Goal: Subscribe to service/newsletter

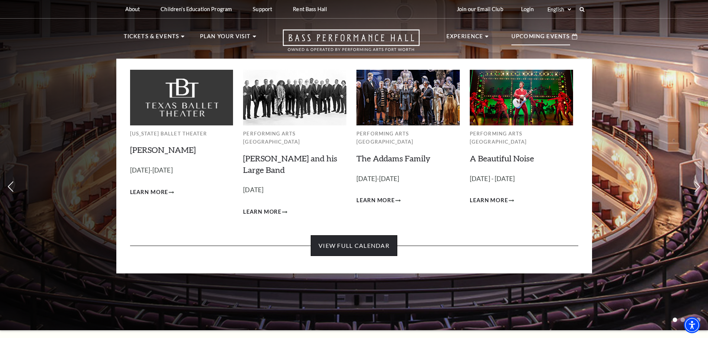
click at [341, 240] on link "View Full Calendar" at bounding box center [354, 245] width 87 height 21
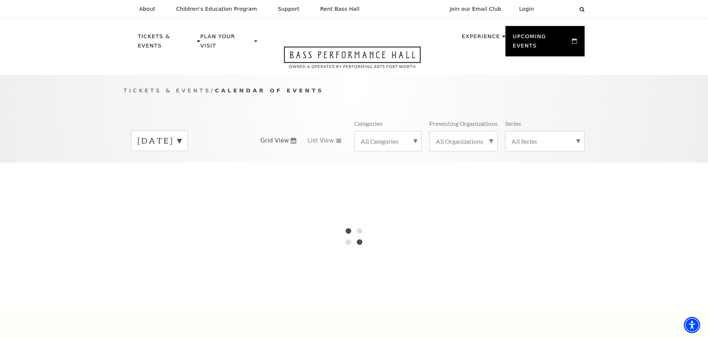
click at [181, 135] on label "September 2025" at bounding box center [159, 141] width 44 height 12
click at [517, 276] on div at bounding box center [354, 236] width 708 height 149
click at [158, 149] on label "October 2025" at bounding box center [159, 157] width 44 height 16
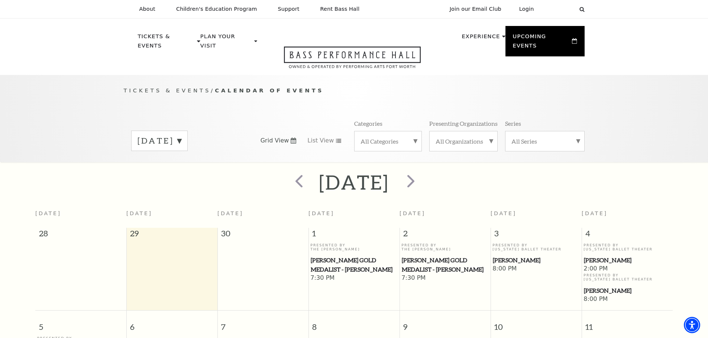
click at [181, 135] on label "October 2025" at bounding box center [159, 141] width 44 height 12
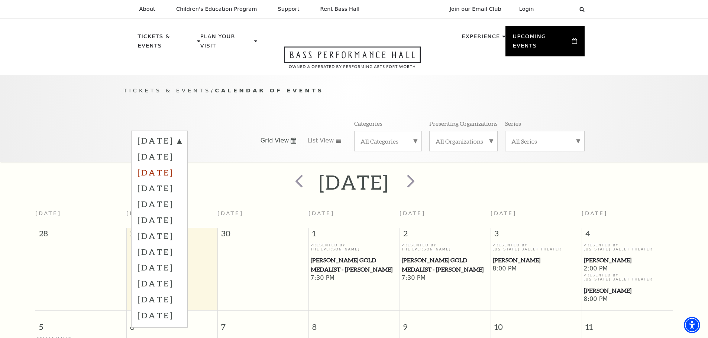
click at [181, 165] on label "November 2025" at bounding box center [159, 173] width 44 height 16
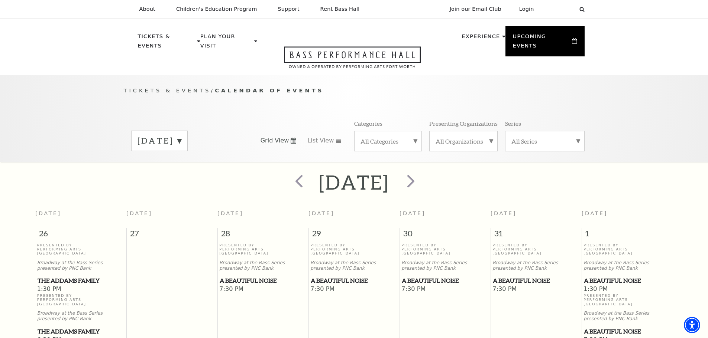
click at [181, 135] on label "November 2025" at bounding box center [159, 141] width 44 height 12
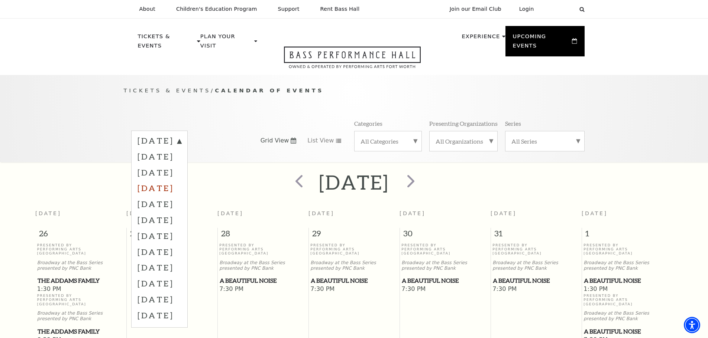
click at [171, 180] on label "December 2025" at bounding box center [159, 188] width 44 height 16
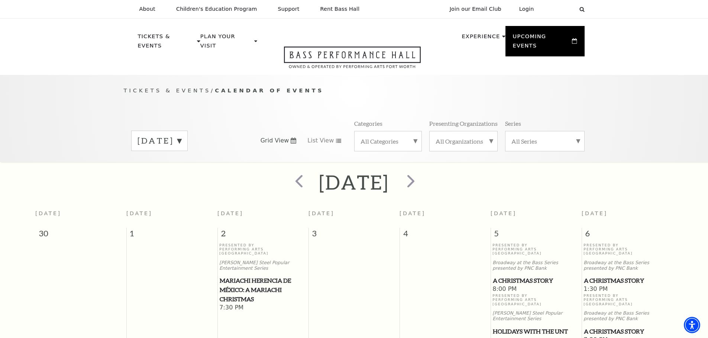
click at [285, 137] on span "Grid View" at bounding box center [274, 141] width 29 height 8
click at [328, 137] on span "List View" at bounding box center [320, 141] width 26 height 8
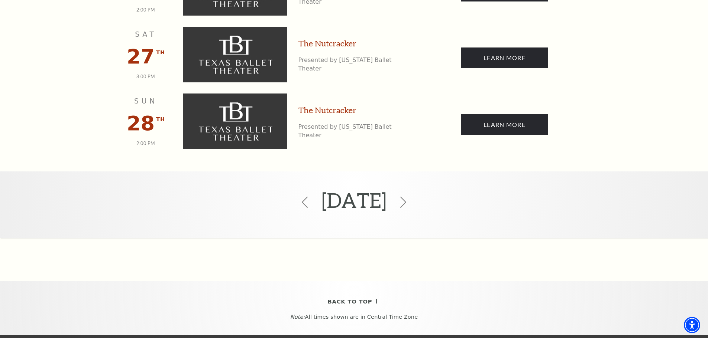
scroll to position [1834, 0]
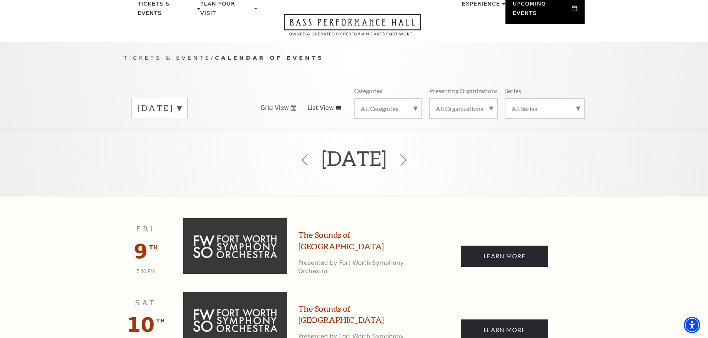
scroll to position [0, 0]
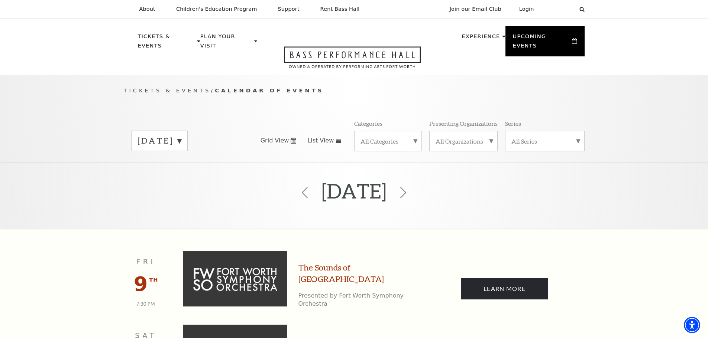
click at [409, 137] on label "All Categories" at bounding box center [387, 141] width 55 height 8
click at [409, 137] on label "All Categories" at bounding box center [387, 142] width 55 height 10
click at [462, 137] on label "All Organizations" at bounding box center [463, 141] width 56 height 8
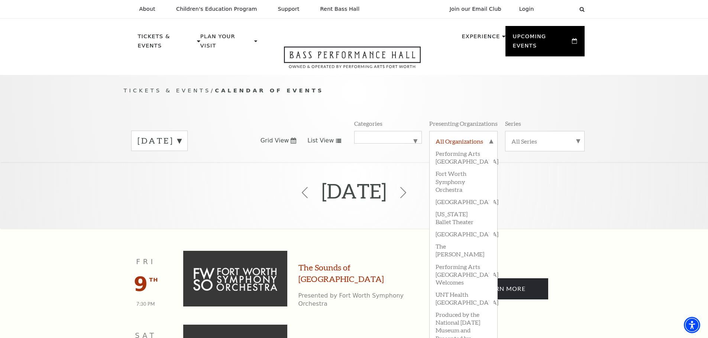
click at [462, 137] on label "All Organizations" at bounding box center [463, 142] width 56 height 10
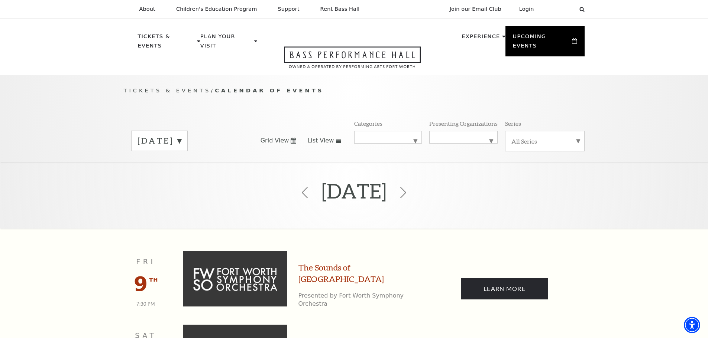
click at [553, 137] on label "All Series" at bounding box center [544, 141] width 67 height 8
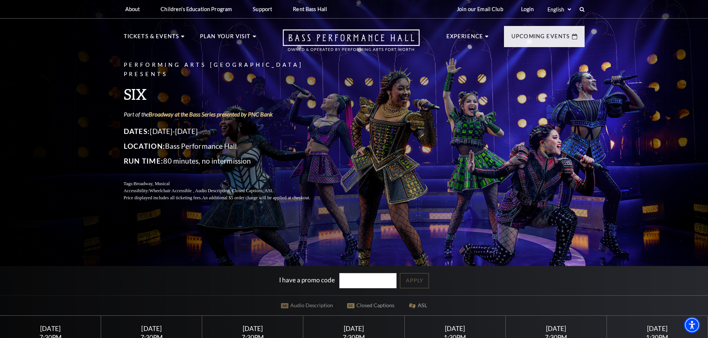
click at [686, 271] on div "I have a promo code Apply" at bounding box center [354, 280] width 708 height 29
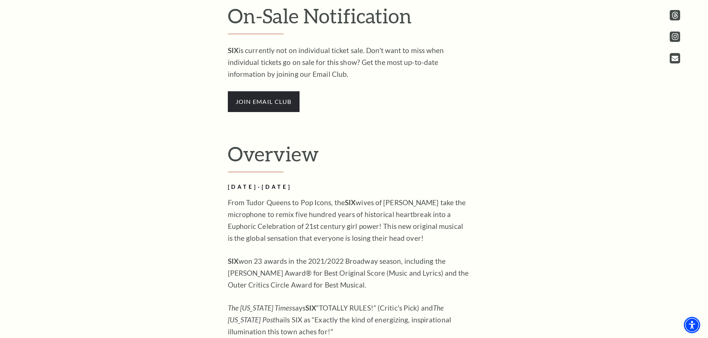
scroll to position [429, 0]
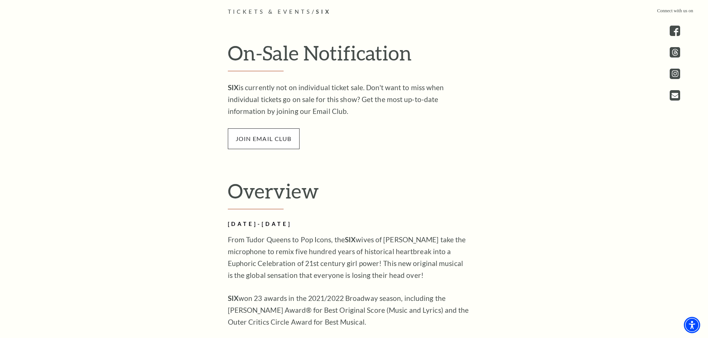
click at [269, 140] on span "join email club" at bounding box center [264, 139] width 72 height 21
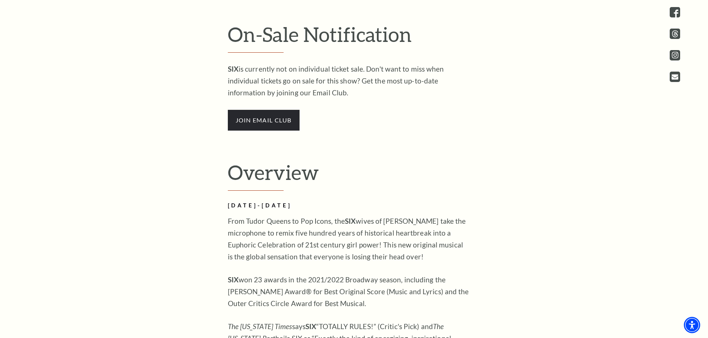
scroll to position [557, 0]
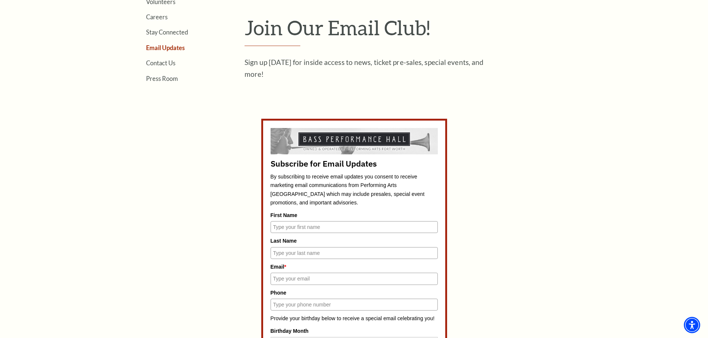
scroll to position [297, 0]
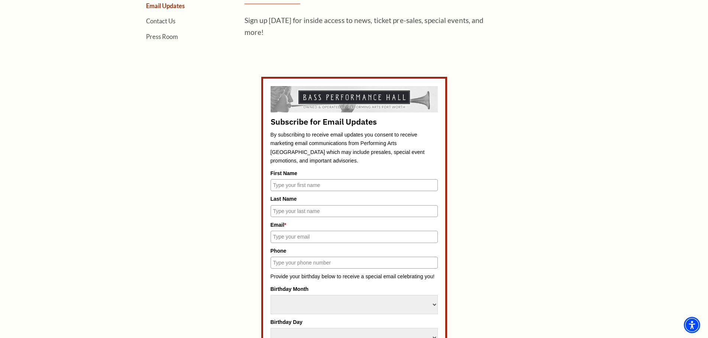
click at [342, 181] on input "First Name" at bounding box center [353, 185] width 167 height 12
type input "LISA"
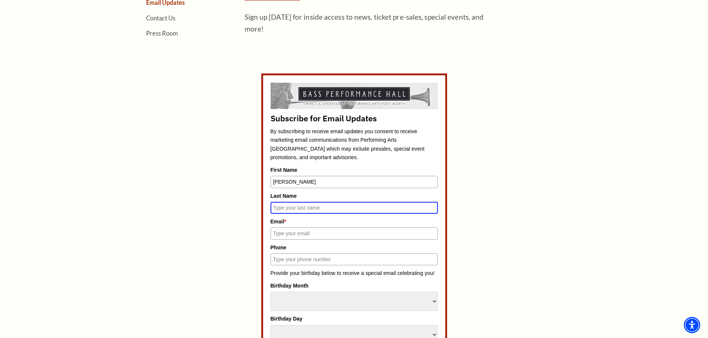
scroll to position [294, 0]
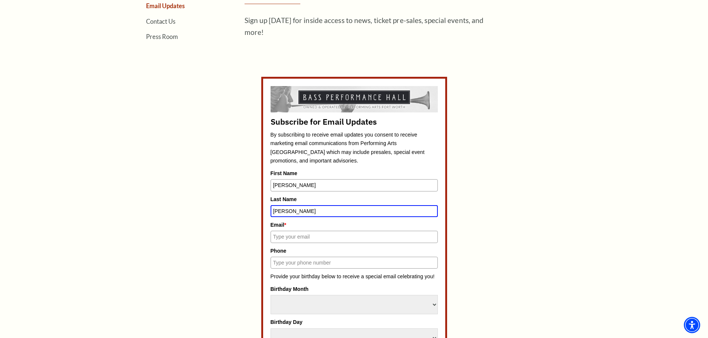
type input "BOATMAN"
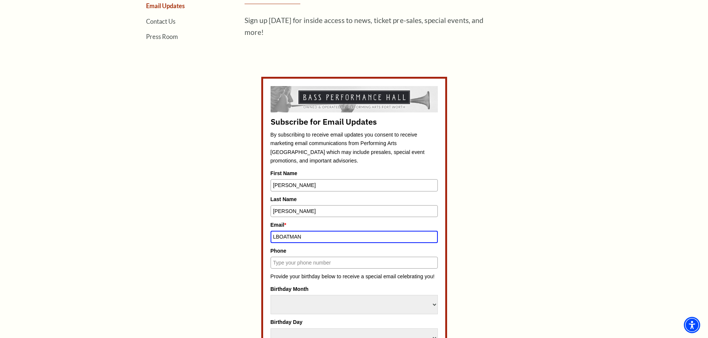
type input "lboatman1@yahoo.com"
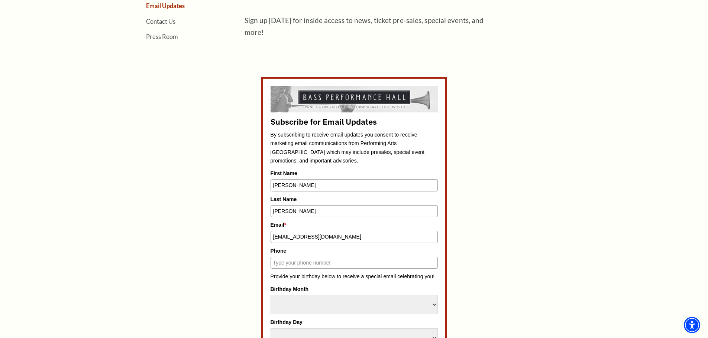
click at [344, 262] on input "Phone" at bounding box center [353, 263] width 167 height 12
type input "817-420-2722"
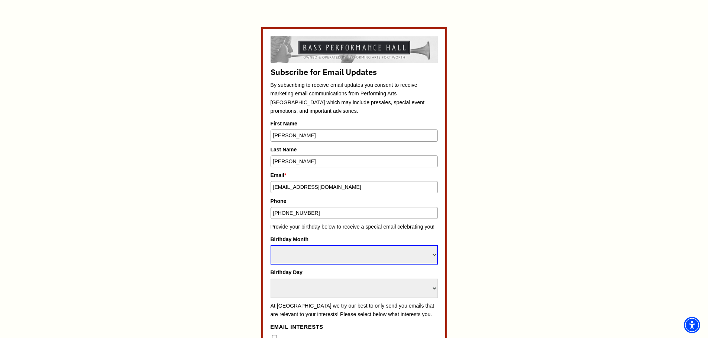
scroll to position [405, 0]
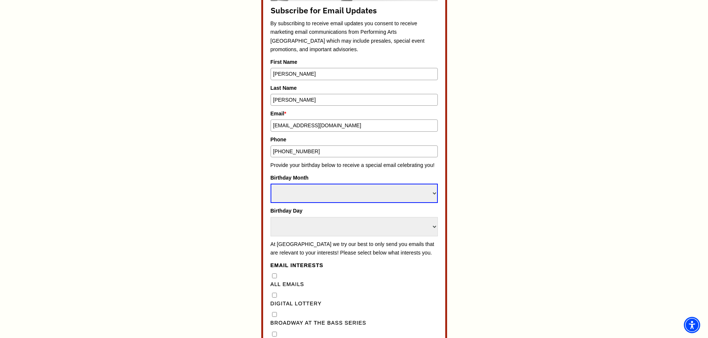
click at [337, 193] on select "Select Month January February March April May June July August September Octobe…" at bounding box center [353, 193] width 167 height 19
select select "January"
click at [270, 184] on select "Select Month January February March April May June July August September Octobe…" at bounding box center [353, 193] width 167 height 19
click at [311, 228] on select "Select Day 1 2 3 4 5 6 7 8 9 10 11 12 13 14 15 16 17 18 19 20 21 22 23 24" at bounding box center [353, 226] width 167 height 19
select select "19"
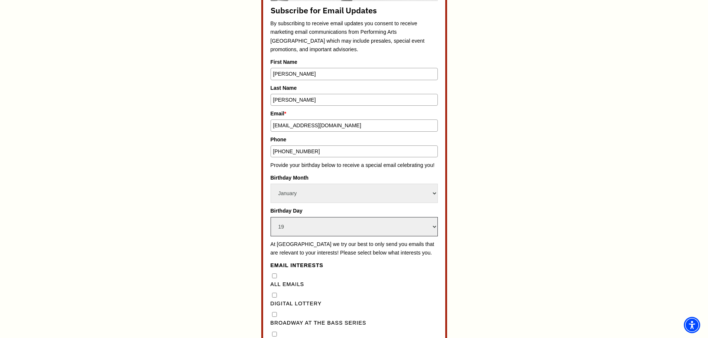
click at [270, 217] on select "Select Day 1 2 3 4 5 6 7 8 9 10 11 12 13 14 15 16 17 18 19 20 21 22 23 24" at bounding box center [353, 226] width 167 height 19
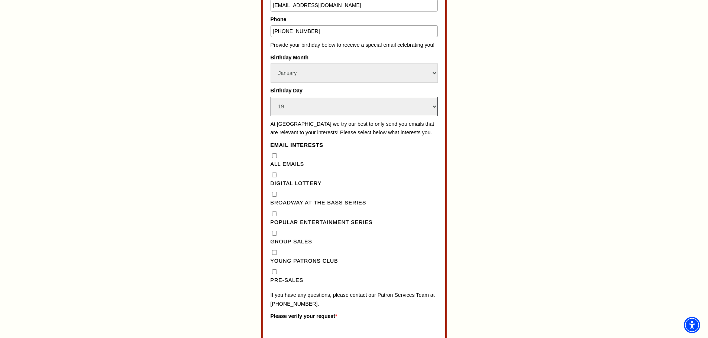
scroll to position [517, 0]
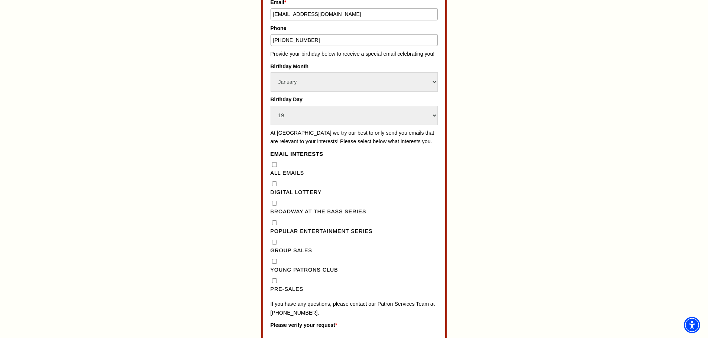
click at [274, 167] on Emails"] "All Emails" at bounding box center [274, 164] width 5 height 5
checkbox Emails"] "true"
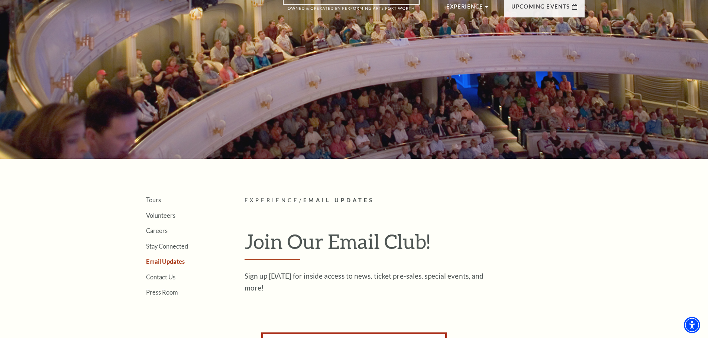
scroll to position [0, 0]
